Goal: Task Accomplishment & Management: Manage account settings

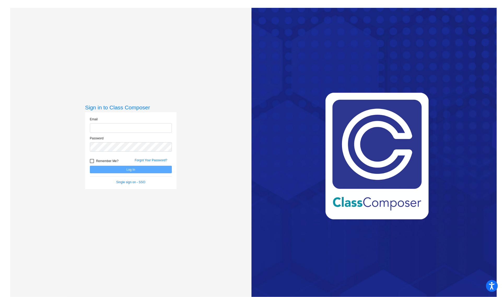
click at [126, 128] on input "email" at bounding box center [131, 128] width 82 height 10
click at [0, 297] on com-1password-button at bounding box center [0, 297] width 0 height 0
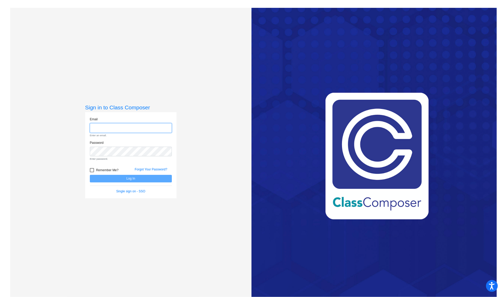
type input "[EMAIL_ADDRESS][DOMAIN_NAME]"
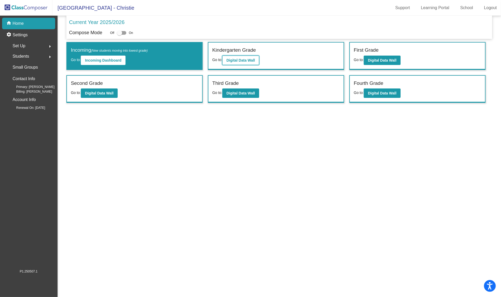
click at [244, 59] on b "Digital Data Wall" at bounding box center [240, 60] width 28 height 4
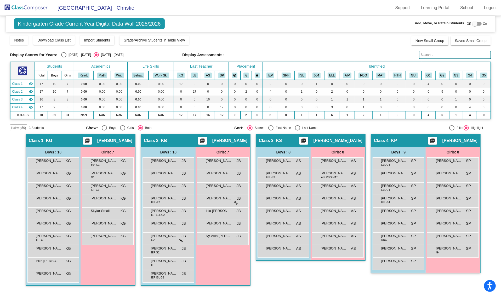
click at [18, 127] on span "Hallway" at bounding box center [16, 128] width 11 height 5
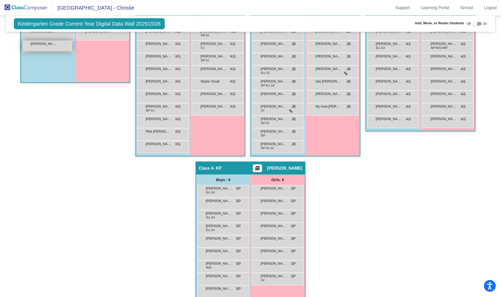
scroll to position [130, 0]
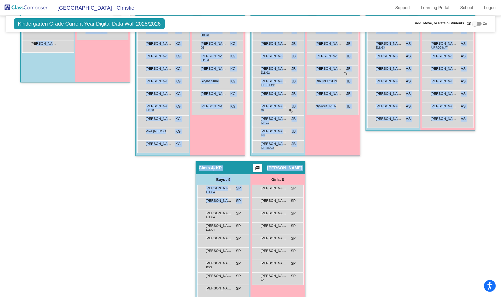
drag, startPoint x: 36, startPoint y: 44, endPoint x: 159, endPoint y: 216, distance: 211.1
click at [159, 216] on div "Hallway - Hallway Class picture_as_pdf Add Student First Name Last Name Student…" at bounding box center [250, 155] width 481 height 302
click at [54, 43] on span "[PERSON_NAME]" at bounding box center [44, 43] width 26 height 5
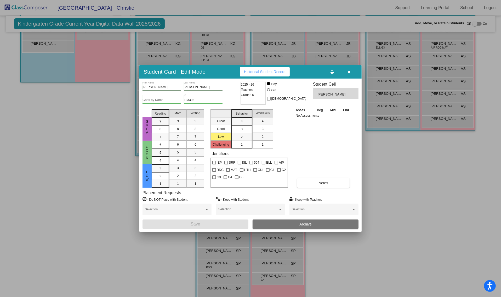
click at [348, 71] on icon "button" at bounding box center [349, 72] width 3 height 4
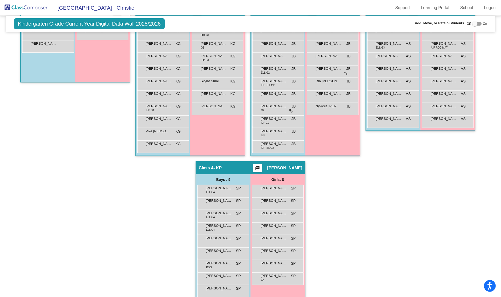
click at [472, 24] on div at bounding box center [474, 23] width 5 height 5
checkbox input "true"
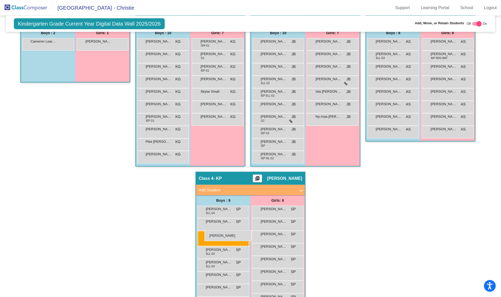
drag, startPoint x: 56, startPoint y: 56, endPoint x: 204, endPoint y: 231, distance: 229.0
click at [206, 232] on span "[PERSON_NAME]" at bounding box center [219, 234] width 26 height 5
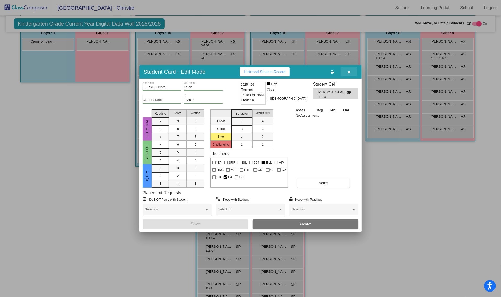
click at [349, 72] on icon "button" at bounding box center [349, 72] width 3 height 4
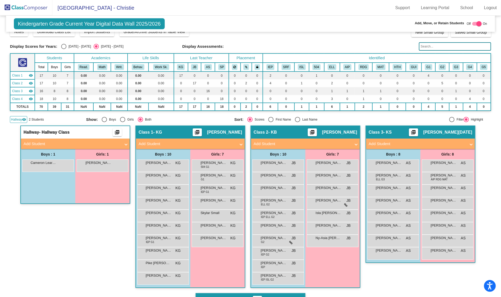
scroll to position [8, 0]
